Goal: Task Accomplishment & Management: Manage account settings

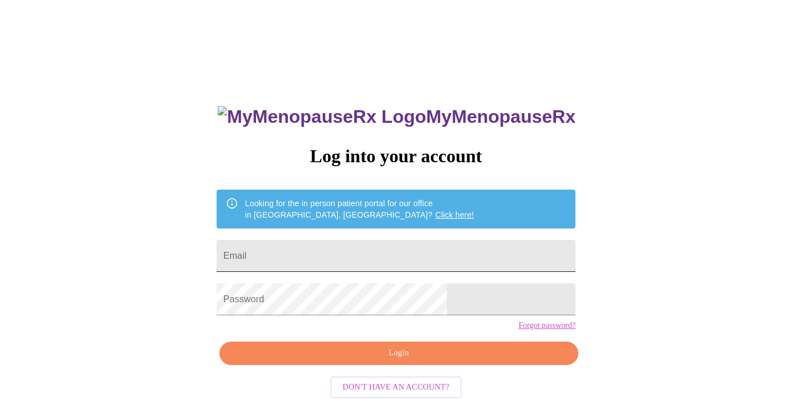
click at [411, 254] on input "Email" at bounding box center [396, 256] width 359 height 32
type input "[EMAIL_ADDRESS][DOMAIN_NAME]"
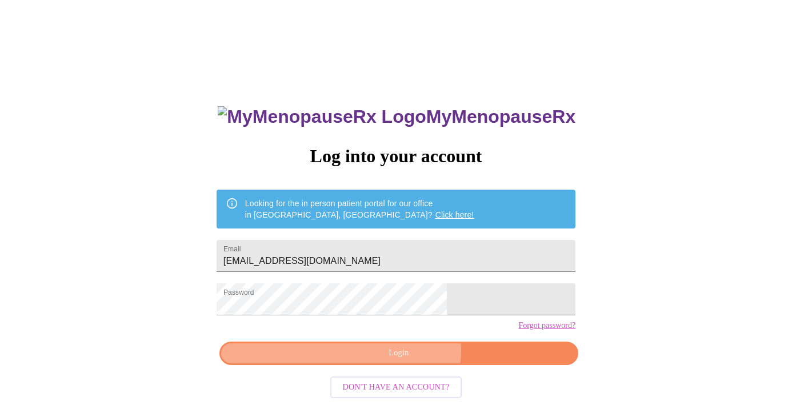
click at [404, 361] on span "Login" at bounding box center [399, 353] width 333 height 14
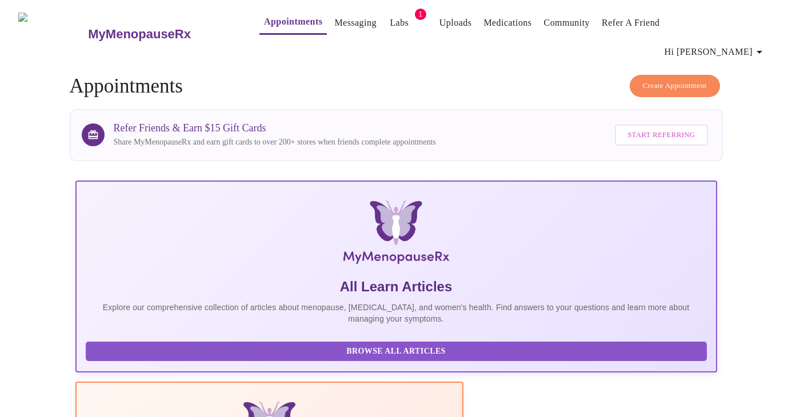
click at [341, 26] on link "Messaging" at bounding box center [355, 23] width 42 height 16
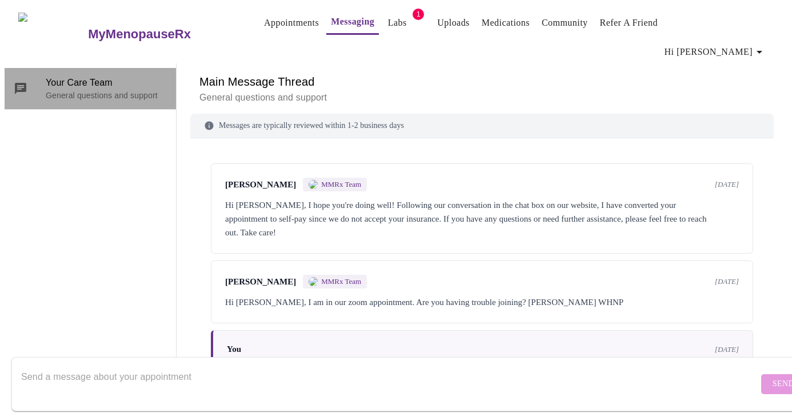
click at [78, 76] on span "Your Care Team" at bounding box center [106, 83] width 121 height 14
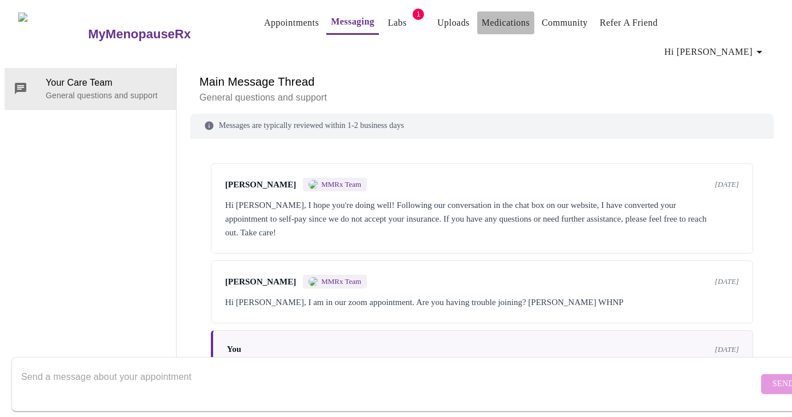
click at [490, 27] on link "Medications" at bounding box center [506, 23] width 48 height 16
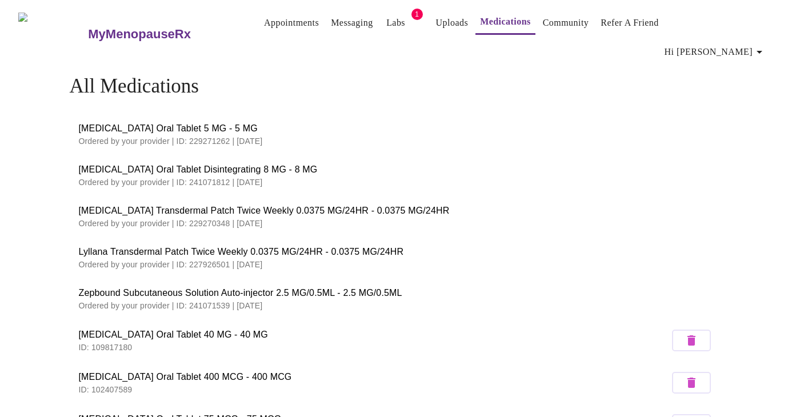
click at [735, 44] on span "Hi [PERSON_NAME]" at bounding box center [716, 52] width 102 height 16
click at [727, 85] on li "Log out" at bounding box center [742, 85] width 53 height 21
